Goal: Communication & Community: Answer question/provide support

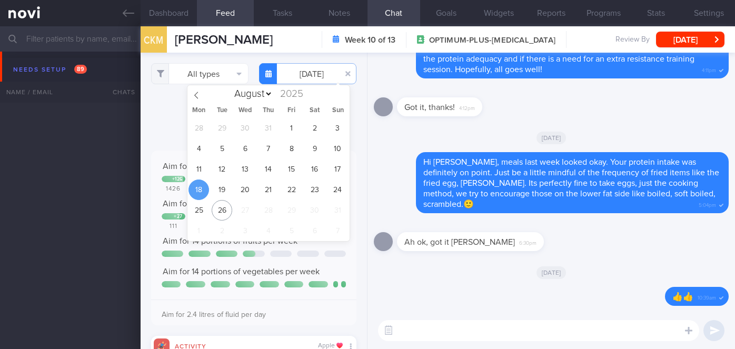
select select "7"
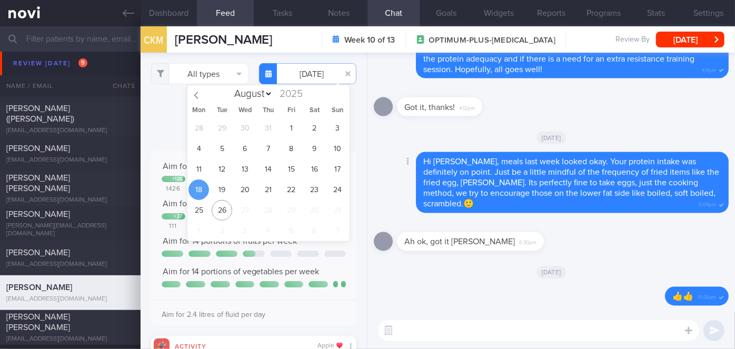
click at [383, 173] on div "Delete Hi [PERSON_NAME], meals last week looked okay. Your protein intake was d…" at bounding box center [551, 182] width 355 height 61
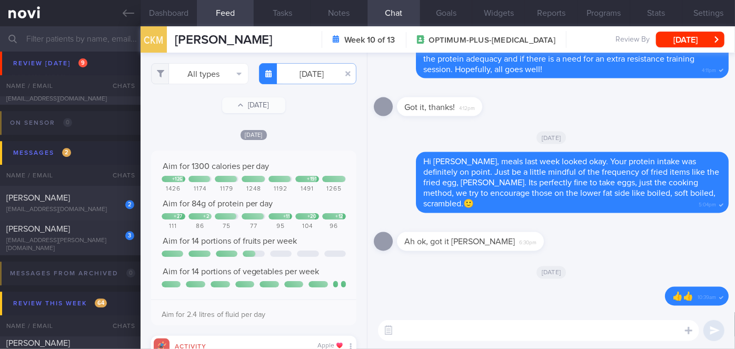
scroll to position [3455, 0]
click at [111, 247] on div "[EMAIL_ADDRESS][PERSON_NAME][DOMAIN_NAME]" at bounding box center [70, 244] width 128 height 16
click at [106, 244] on div "[EMAIL_ADDRESS][PERSON_NAME][DOMAIN_NAME]" at bounding box center [70, 244] width 128 height 16
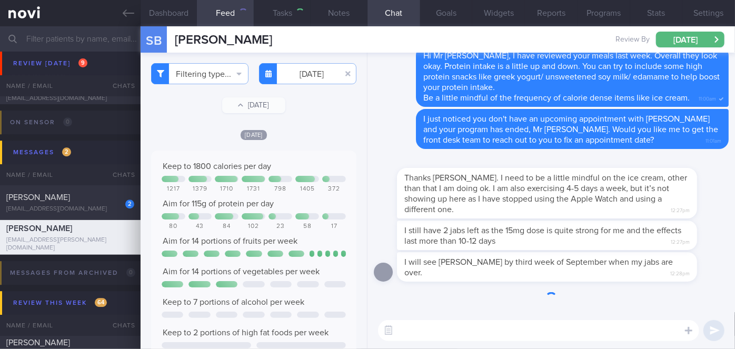
select select "8"
checkbox input "false"
type input "[DATE]"
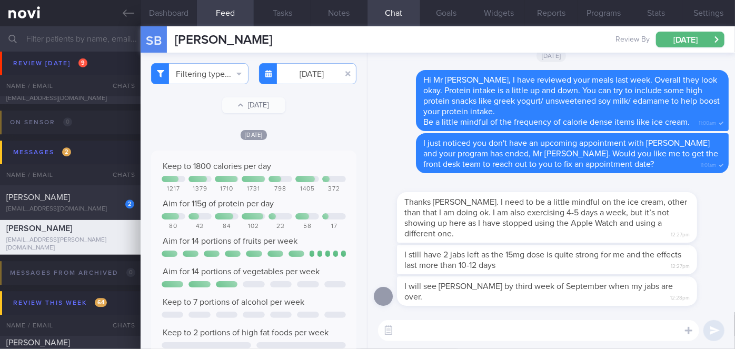
click at [484, 326] on textarea at bounding box center [538, 330] width 321 height 21
type textarea "Okay, sure. Take care!"
